Goal: Task Accomplishment & Management: Use online tool/utility

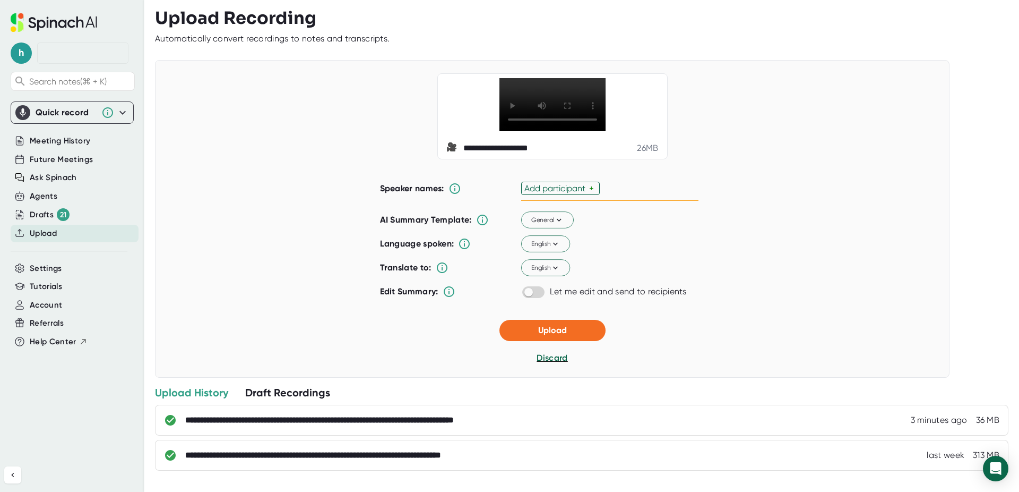
click at [560, 193] on div "Add participant" at bounding box center [556, 188] width 65 height 10
type input "[PERSON_NAME]"
type input "Hayley"
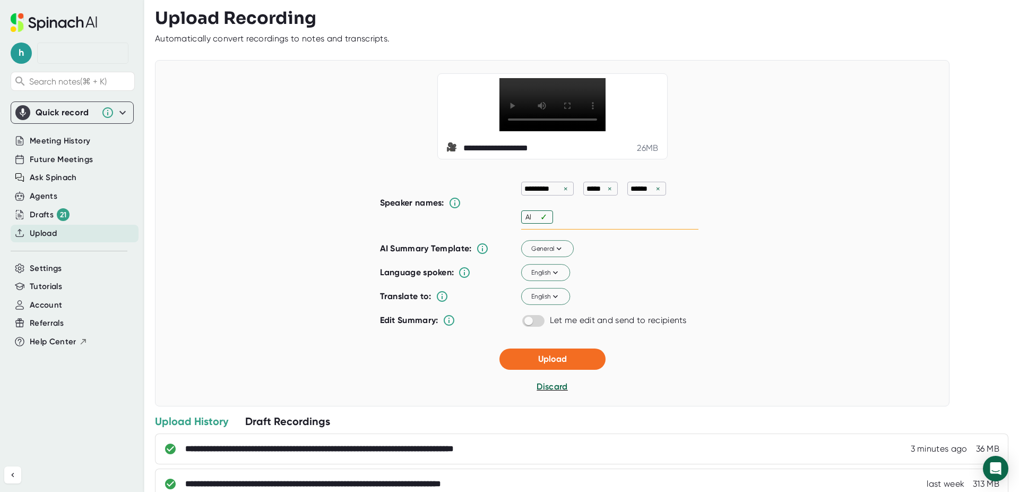
type input "[PERSON_NAME]"
type input "Lovelyn"
click at [564, 370] on button "Upload" at bounding box center [553, 359] width 106 height 21
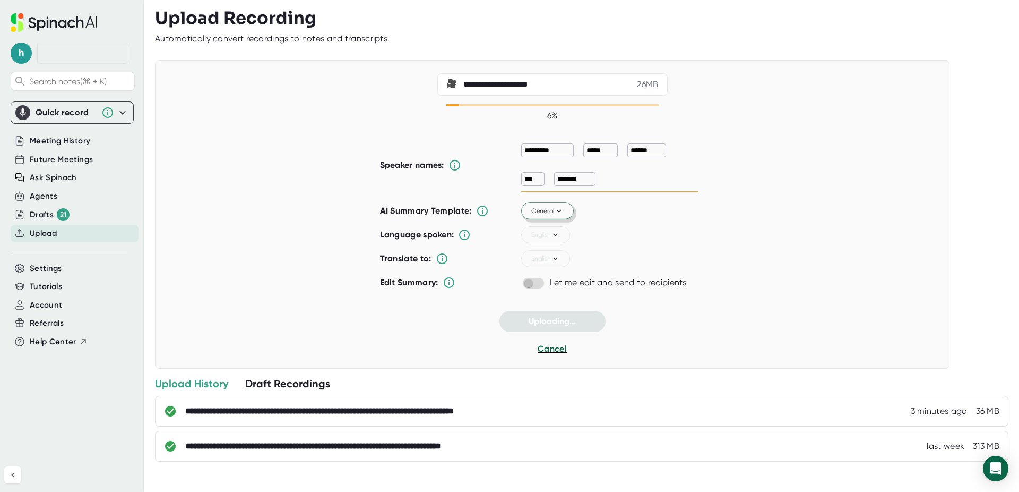
click at [562, 214] on button "General" at bounding box center [547, 211] width 53 height 17
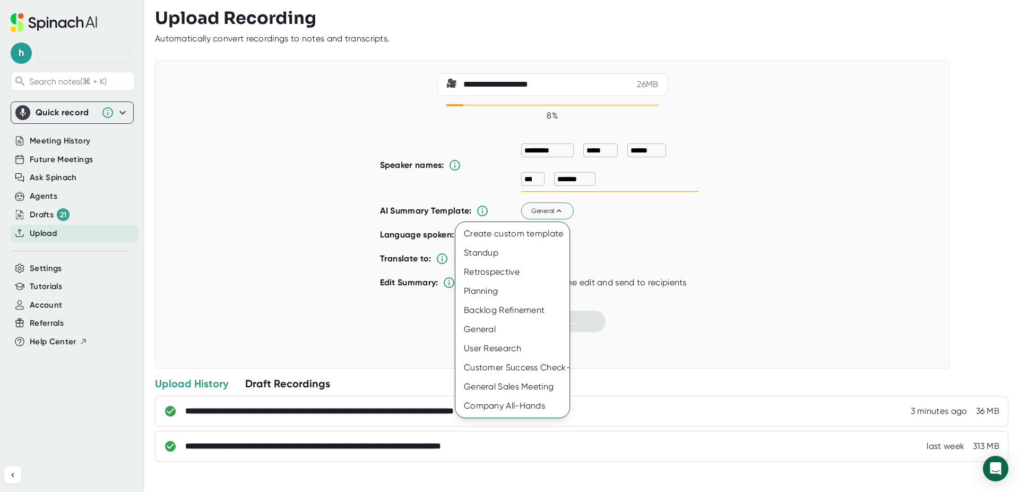
click at [632, 213] on div at bounding box center [509, 246] width 1019 height 492
